Goal: Task Accomplishment & Management: Manage account settings

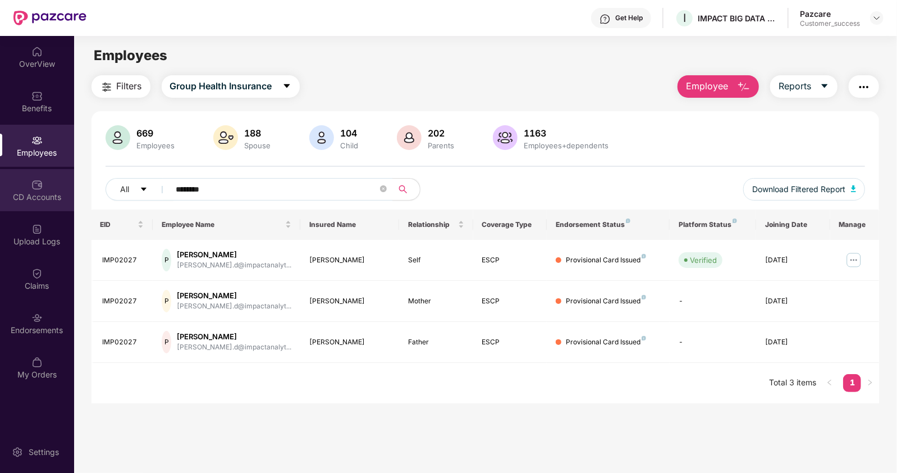
click at [33, 187] on img at bounding box center [36, 184] width 11 height 11
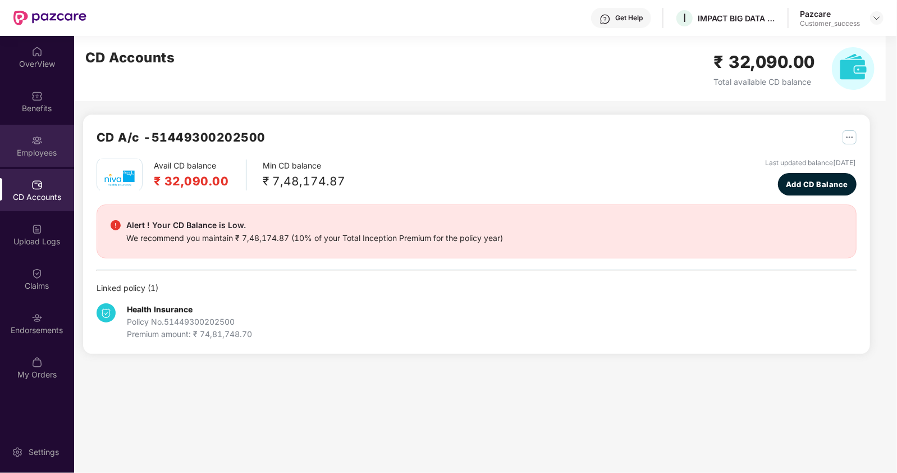
click at [37, 137] on img at bounding box center [36, 140] width 11 height 11
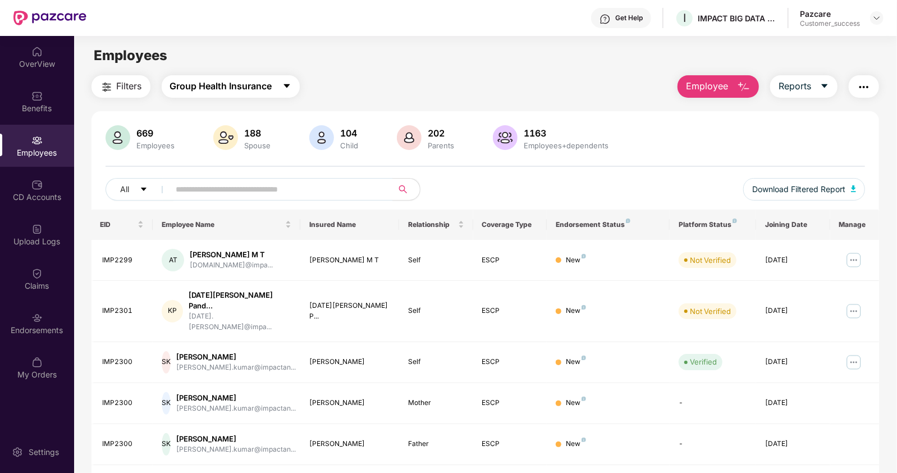
click at [267, 88] on span "Group Health Insurance" at bounding box center [221, 86] width 102 height 14
click at [346, 38] on main "Employees Filters Group Health Insurance Employee Reports 669 Employees 188 Spo…" at bounding box center [485, 272] width 823 height 473
click at [842, 192] on span "Download Filtered Report" at bounding box center [798, 189] width 93 height 12
click at [876, 16] on img at bounding box center [877, 17] width 9 height 9
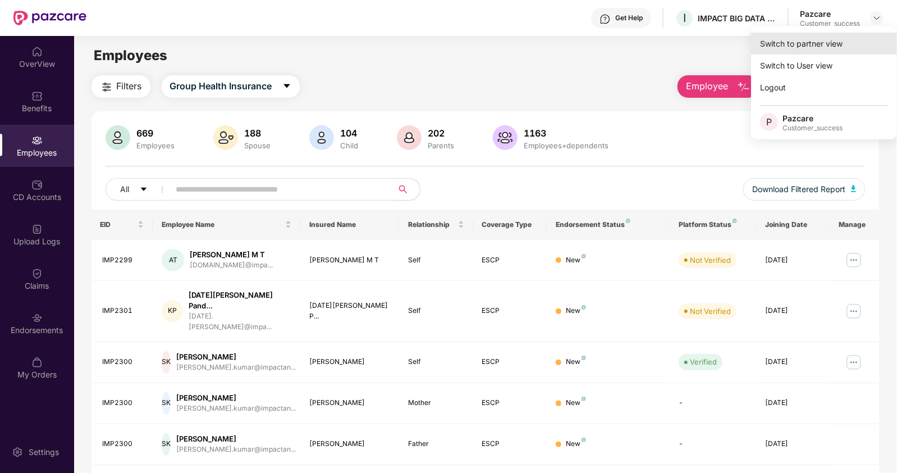
click at [815, 39] on div "Switch to partner view" at bounding box center [824, 44] width 146 height 22
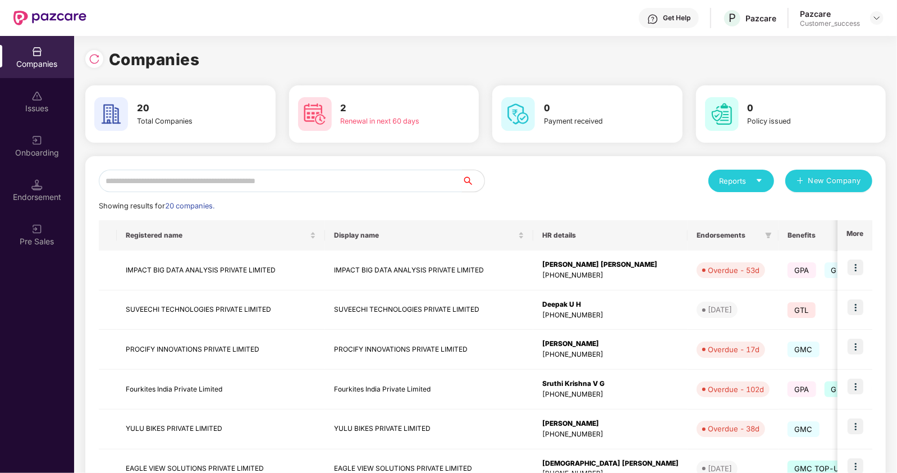
click at [126, 178] on input "text" at bounding box center [280, 181] width 363 height 22
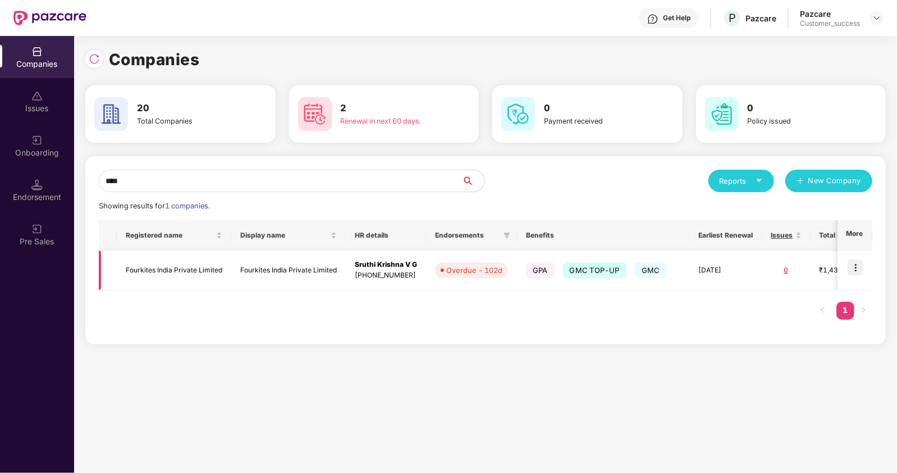
type input "****"
click at [855, 262] on img at bounding box center [856, 267] width 16 height 16
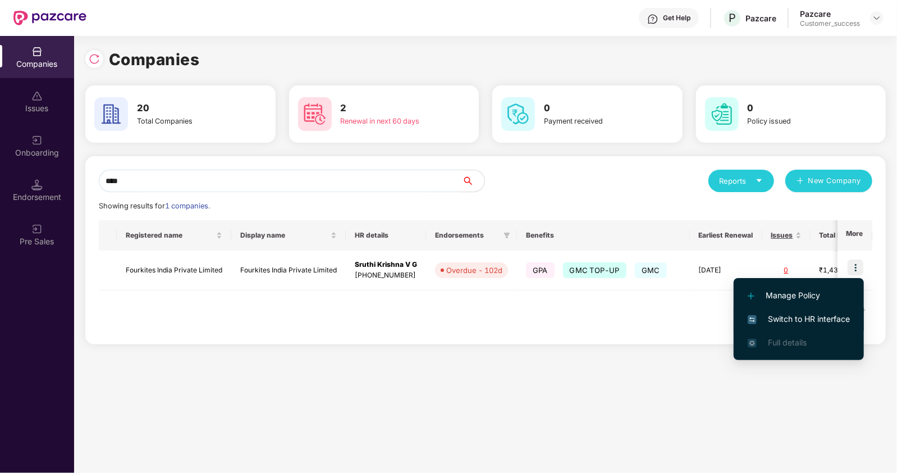
click at [769, 316] on span "Switch to HR interface" at bounding box center [799, 319] width 102 height 12
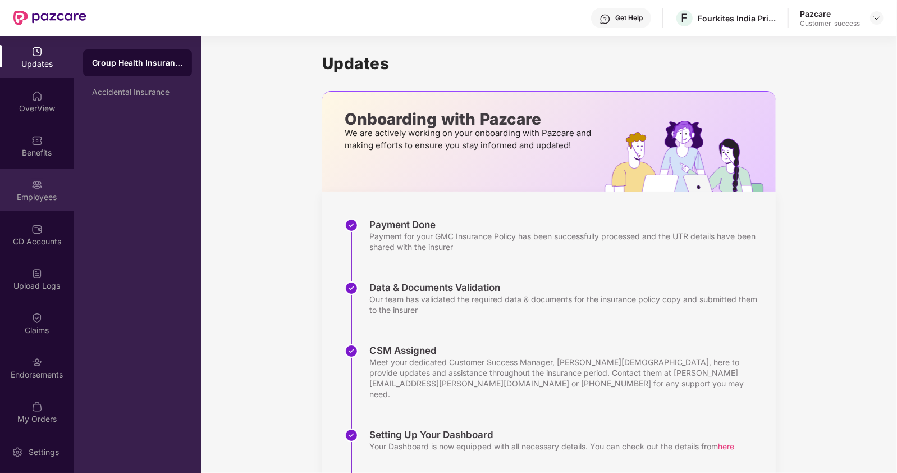
click at [25, 191] on div "Employees" at bounding box center [37, 196] width 74 height 11
